Goal: Browse casually: Explore the website without a specific task or goal

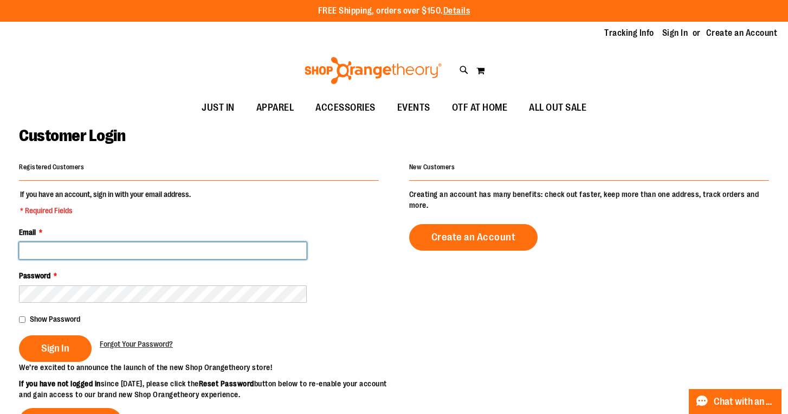
type input "**********"
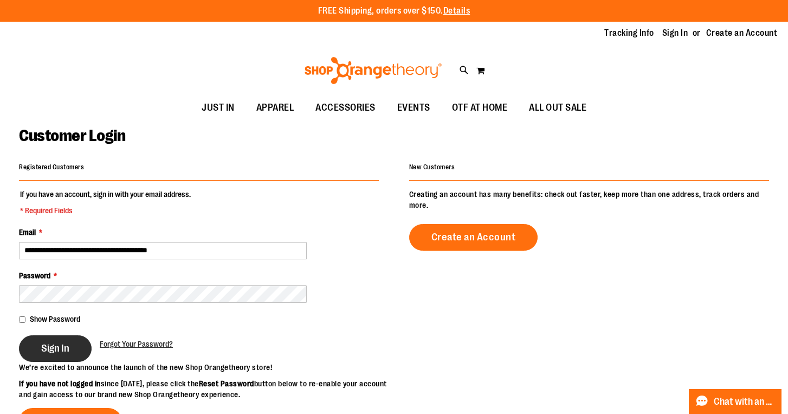
click at [55, 354] on button "Sign In" at bounding box center [55, 348] width 73 height 27
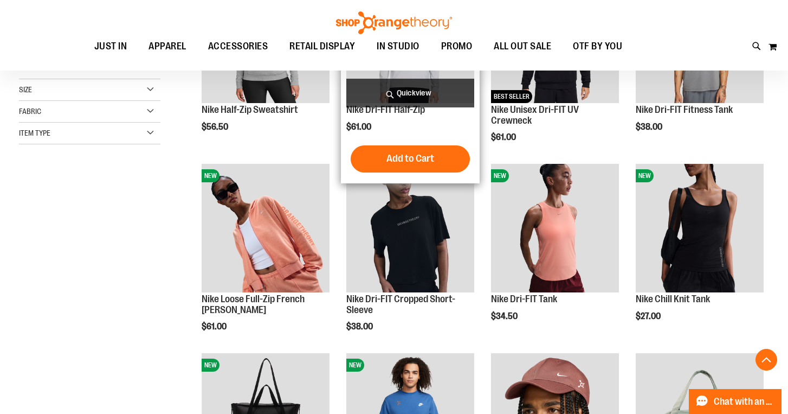
scroll to position [242, 0]
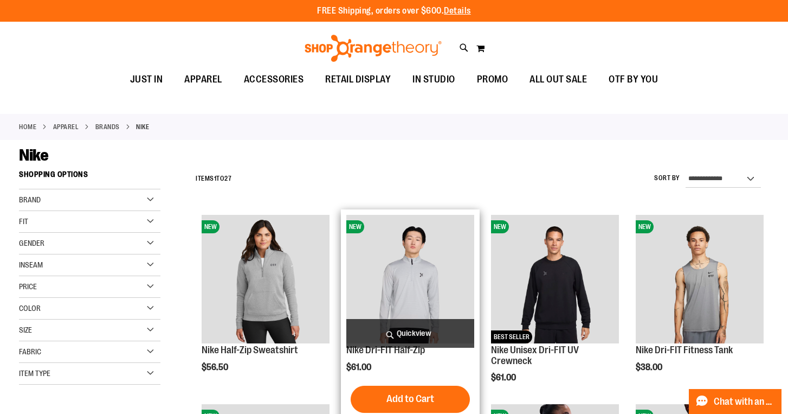
click at [431, 299] on img "product" at bounding box center [410, 279] width 128 height 128
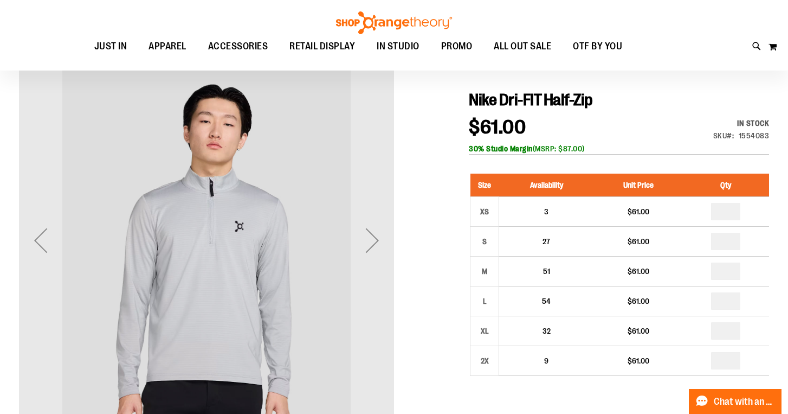
scroll to position [96, 0]
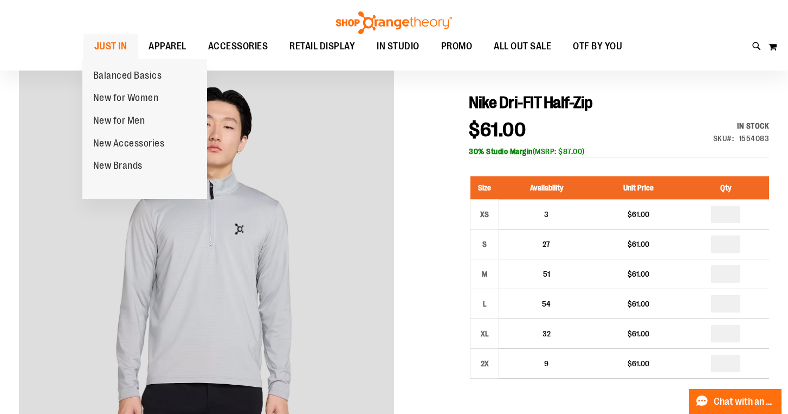
click at [126, 50] on link "JUST IN" at bounding box center [110, 46] width 55 height 25
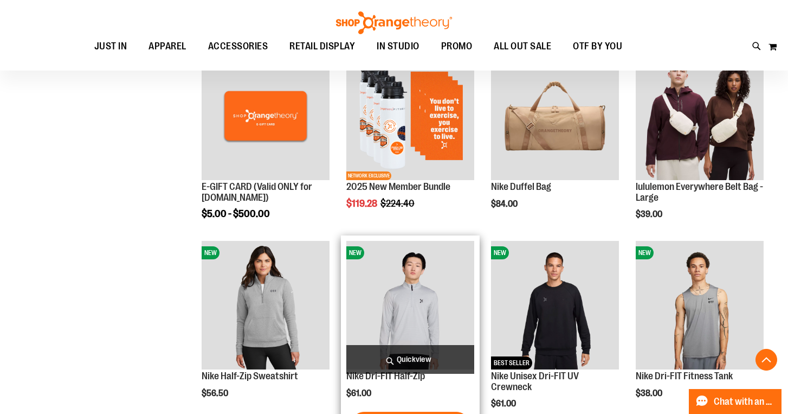
scroll to position [345, 0]
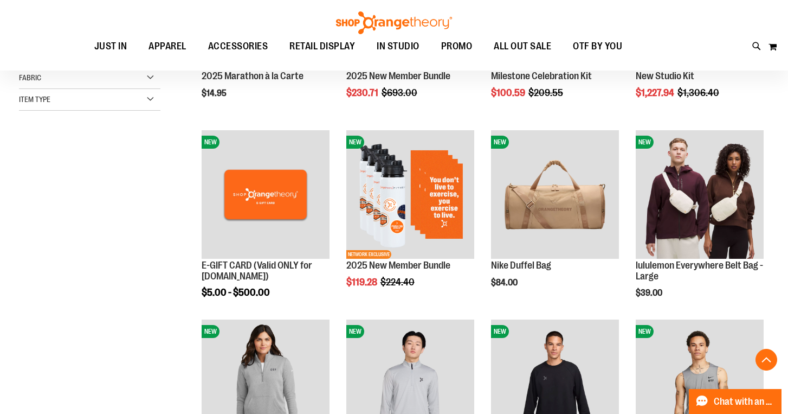
scroll to position [285, 0]
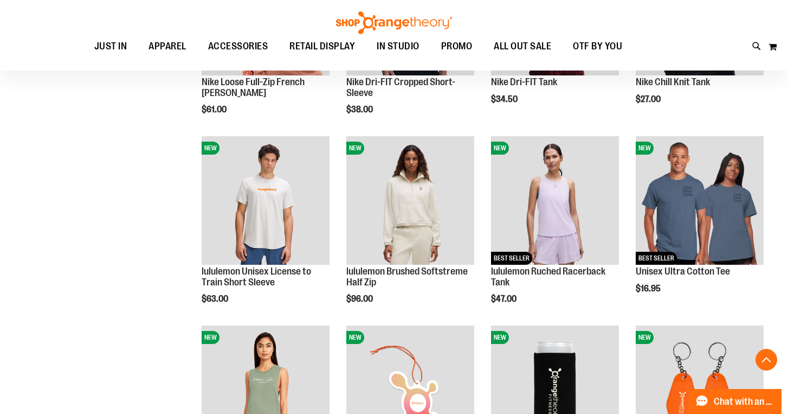
scroll to position [837, 0]
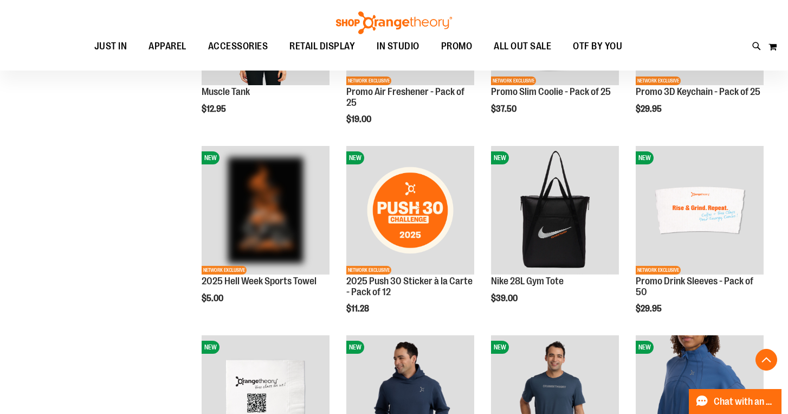
scroll to position [1203, 0]
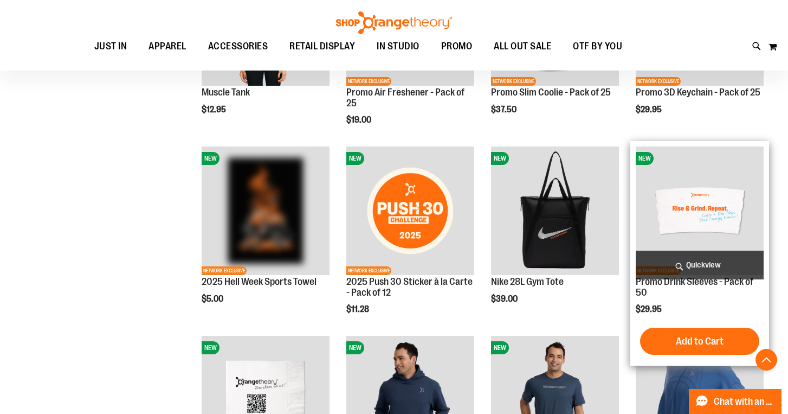
click at [714, 216] on img "product" at bounding box center [700, 210] width 128 height 128
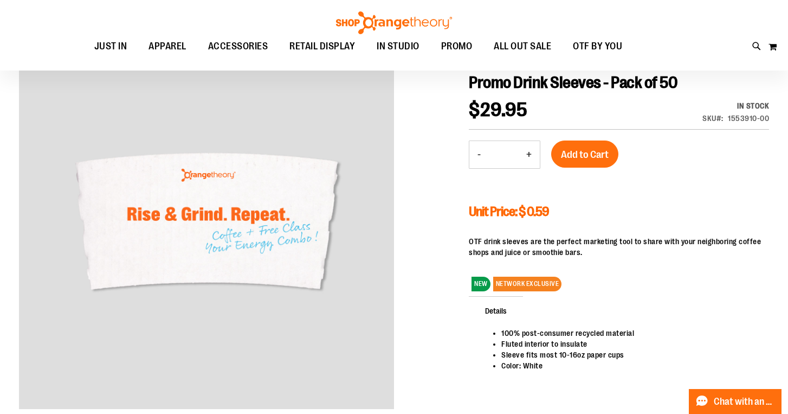
scroll to position [115, 0]
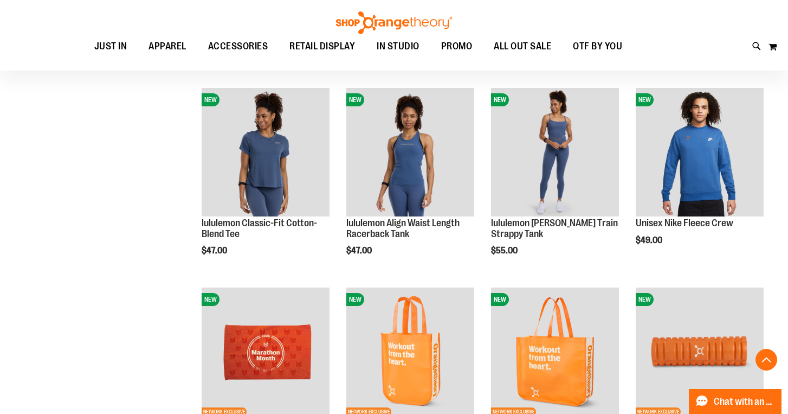
scroll to position [556, 0]
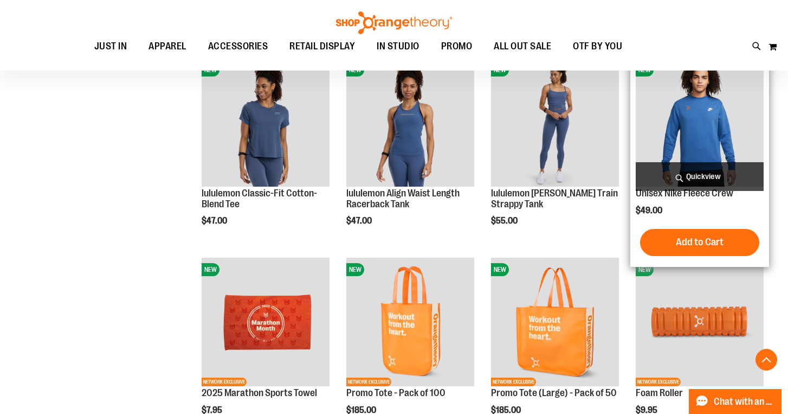
click at [728, 125] on img "product" at bounding box center [700, 122] width 128 height 128
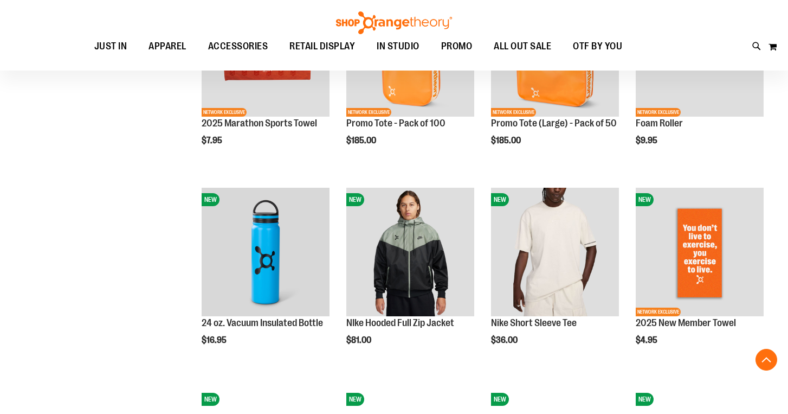
scroll to position [819, 0]
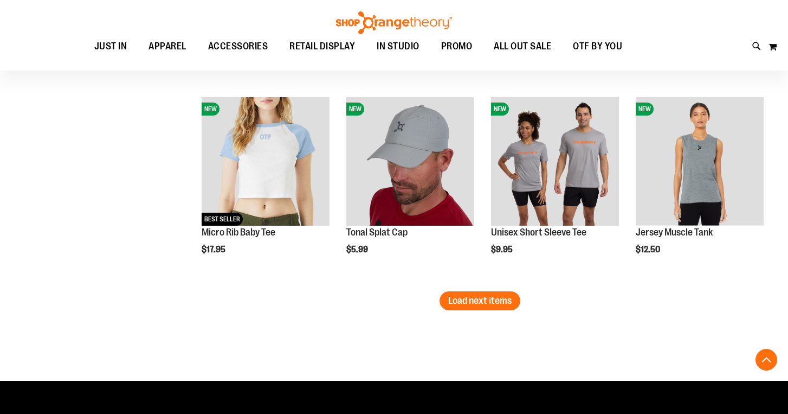
scroll to position [1596, 0]
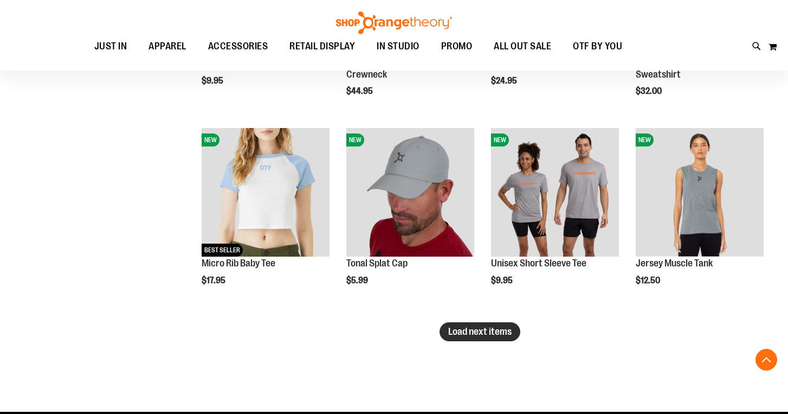
click at [492, 333] on span "Load next items" at bounding box center [479, 331] width 63 height 11
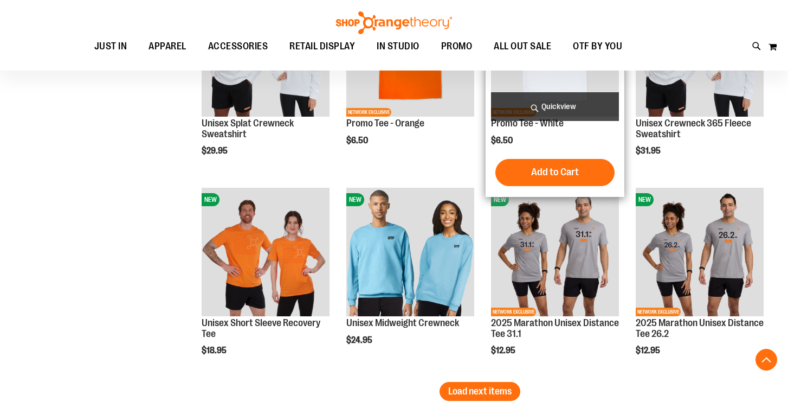
scroll to position [2135, 0]
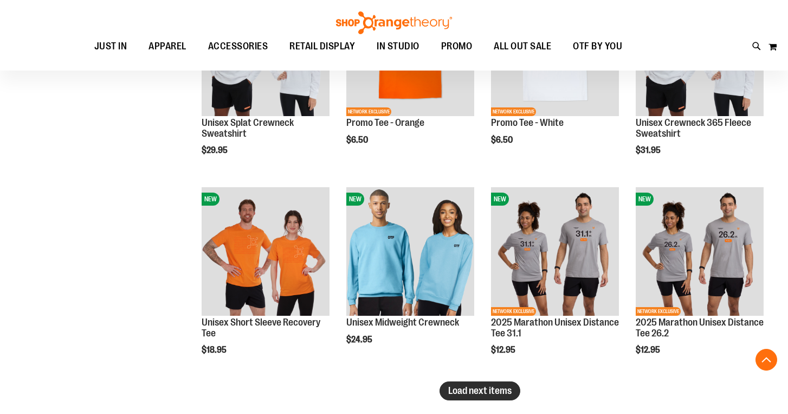
click at [458, 382] on button "Load next items" at bounding box center [480, 390] width 81 height 19
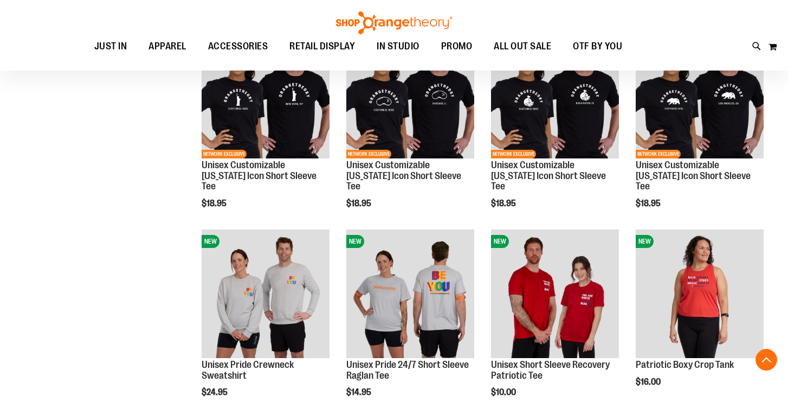
scroll to position [2775, 0]
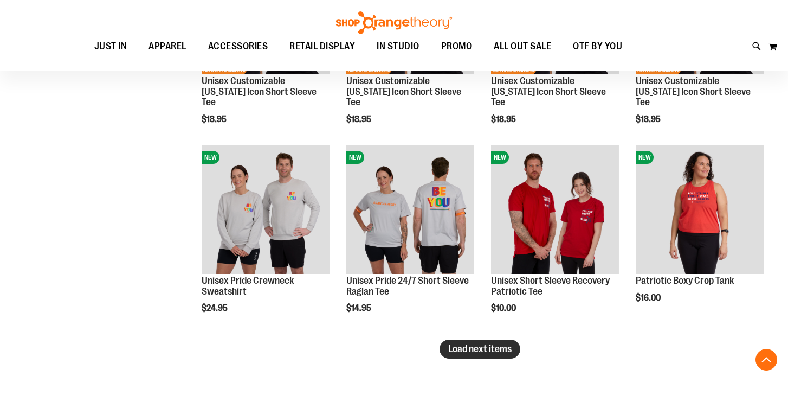
click at [507, 353] on span "Load next items" at bounding box center [479, 348] width 63 height 11
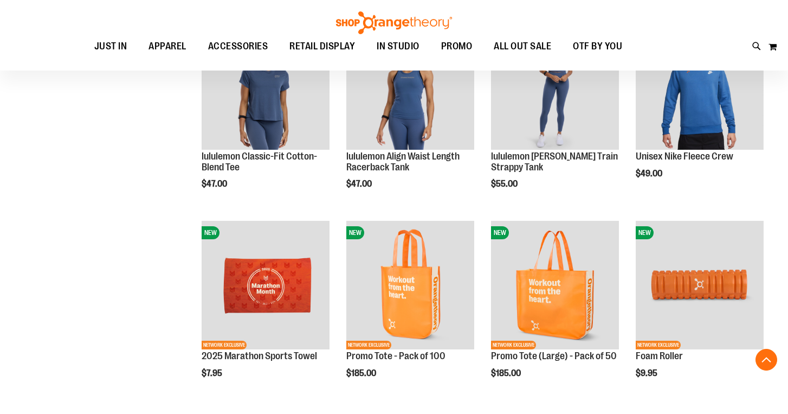
scroll to position [531, 0]
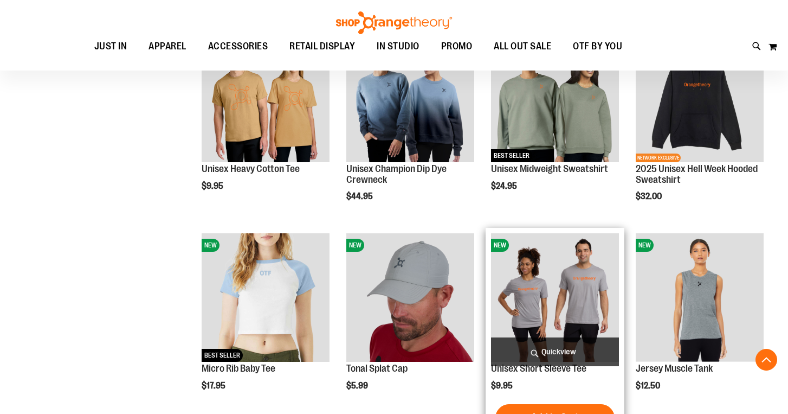
scroll to position [1512, 0]
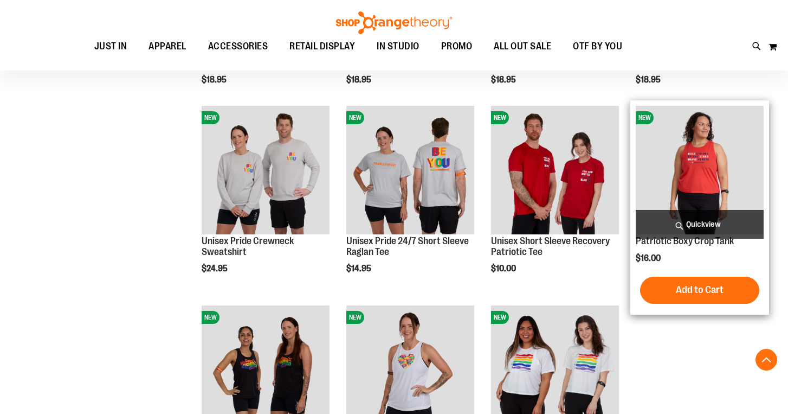
scroll to position [2812, 0]
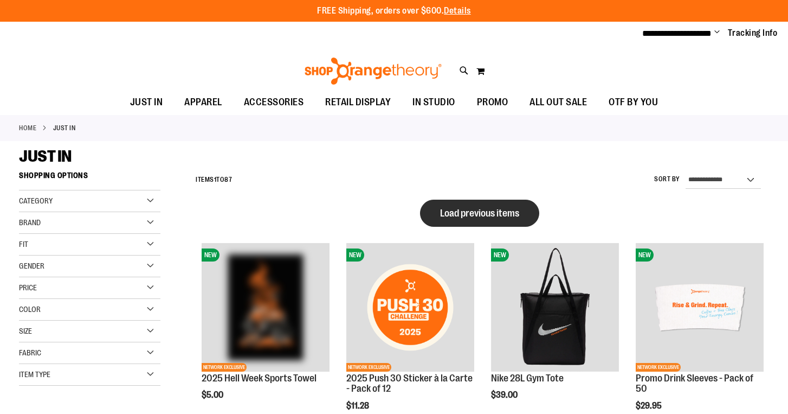
click at [469, 208] on span "Load previous items" at bounding box center [479, 213] width 79 height 11
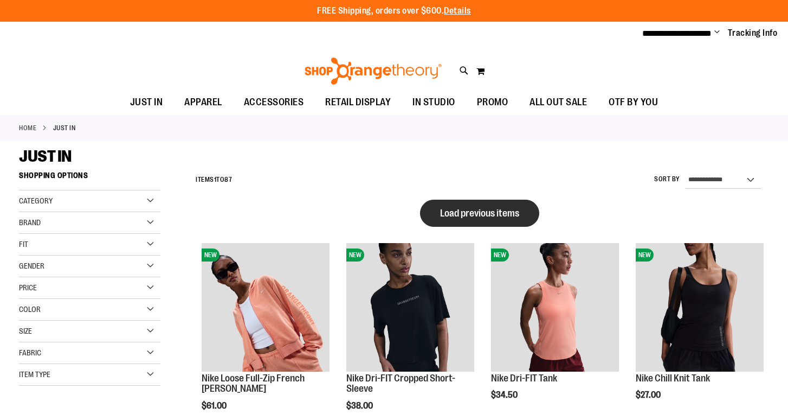
click at [514, 209] on span "Load previous items" at bounding box center [479, 213] width 79 height 11
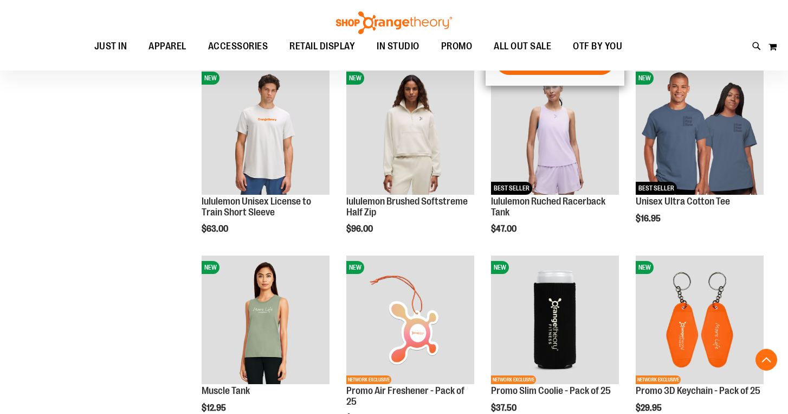
scroll to position [870, 0]
